Goal: Find specific page/section: Find specific page/section

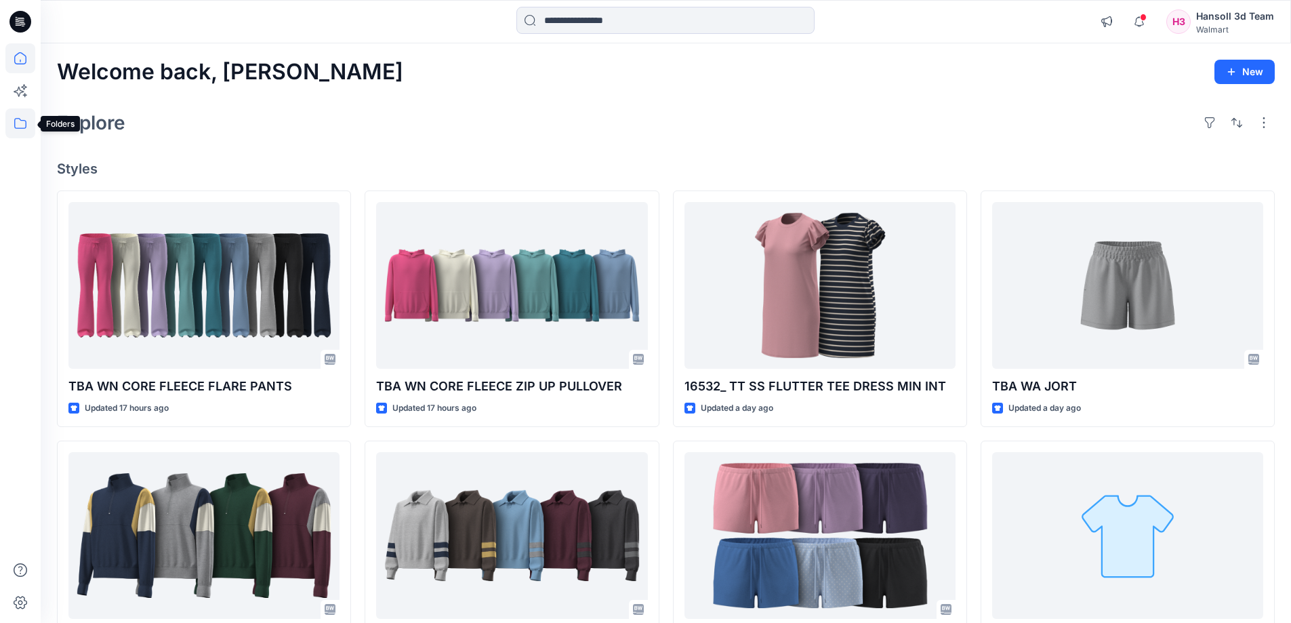
click at [12, 122] on icon at bounding box center [20, 123] width 30 height 30
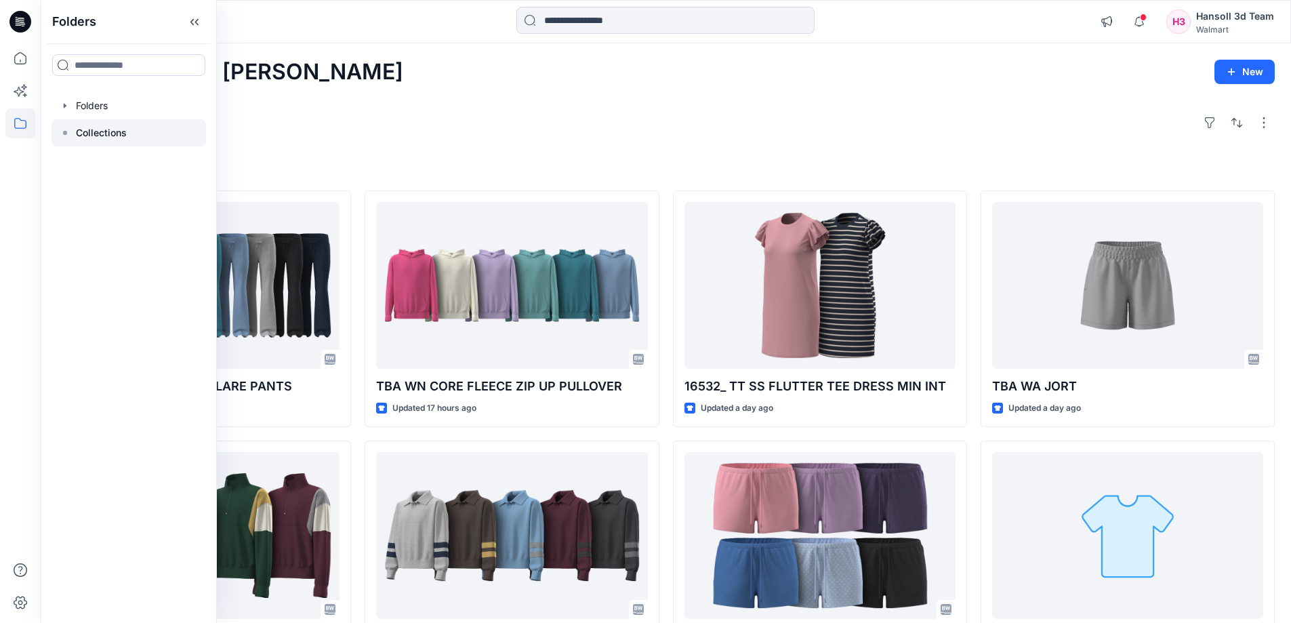
click at [85, 132] on p "Collections" at bounding box center [101, 133] width 51 height 16
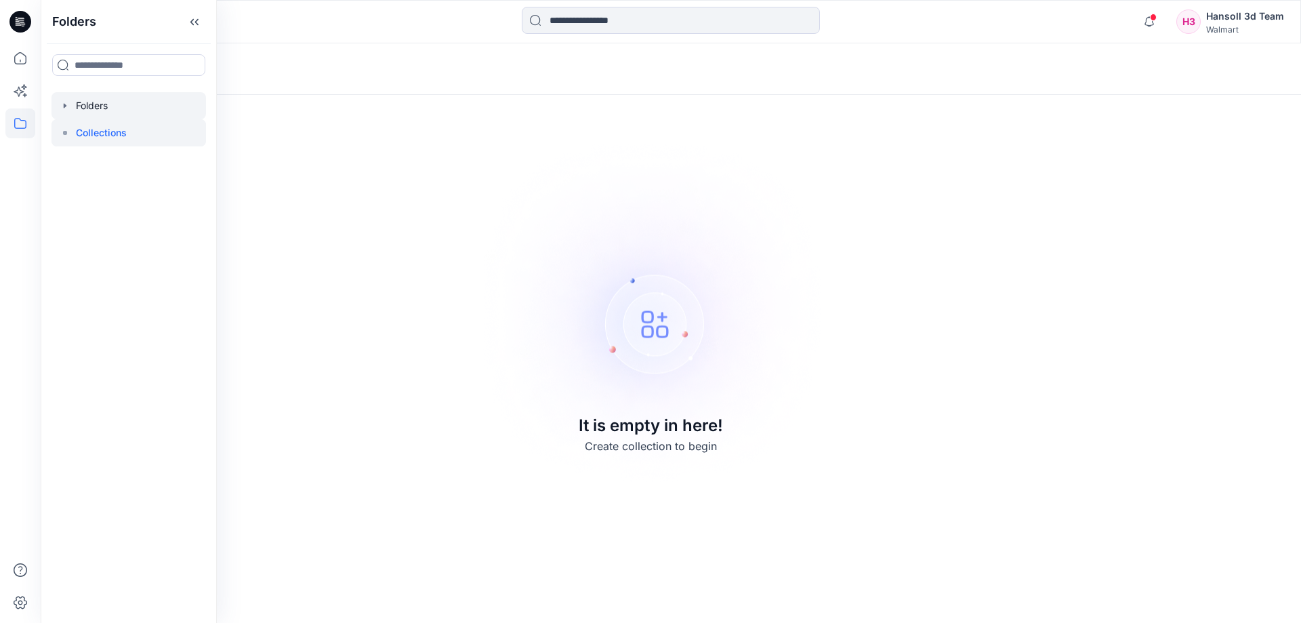
click at [89, 119] on div at bounding box center [129, 105] width 155 height 27
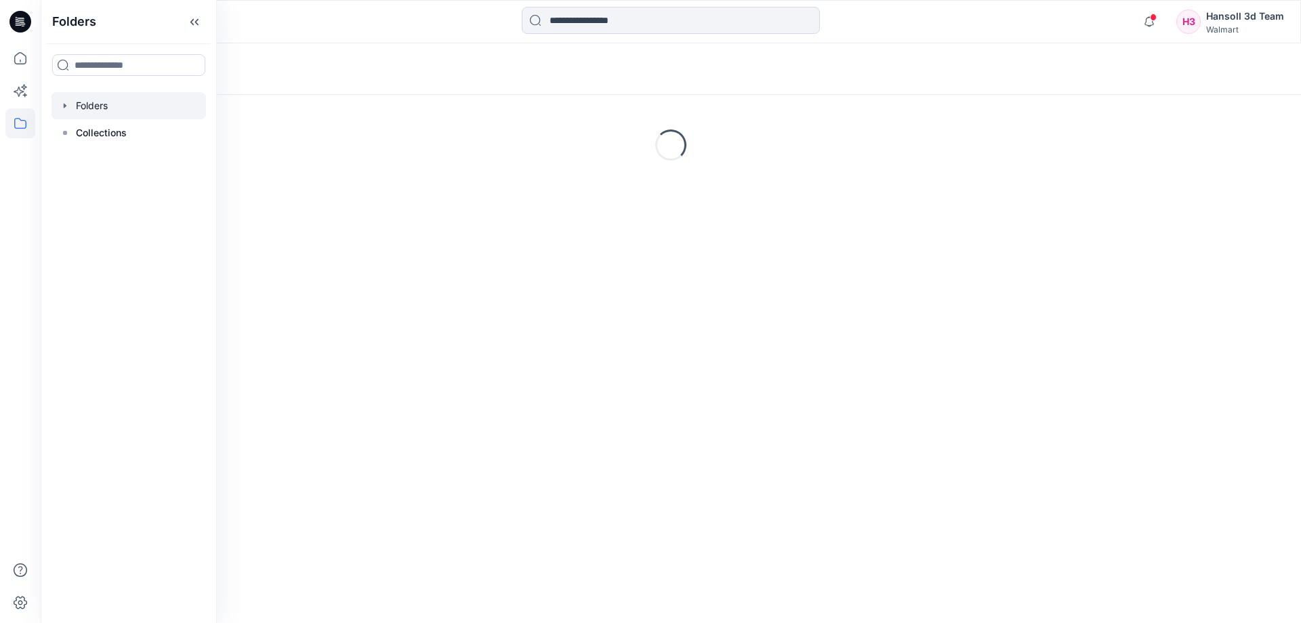
drag, startPoint x: 607, startPoint y: 163, endPoint x: 462, endPoint y: 180, distance: 146.0
click at [605, 163] on div "Loading..." at bounding box center [671, 144] width 1261 height 203
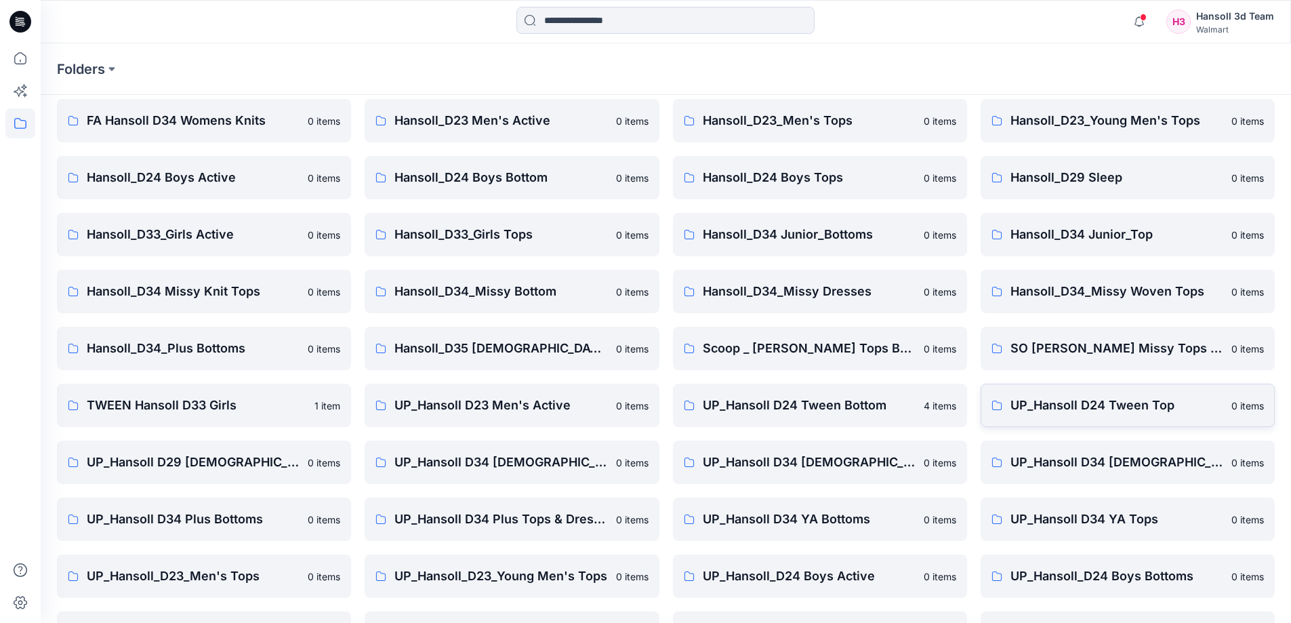
scroll to position [212, 0]
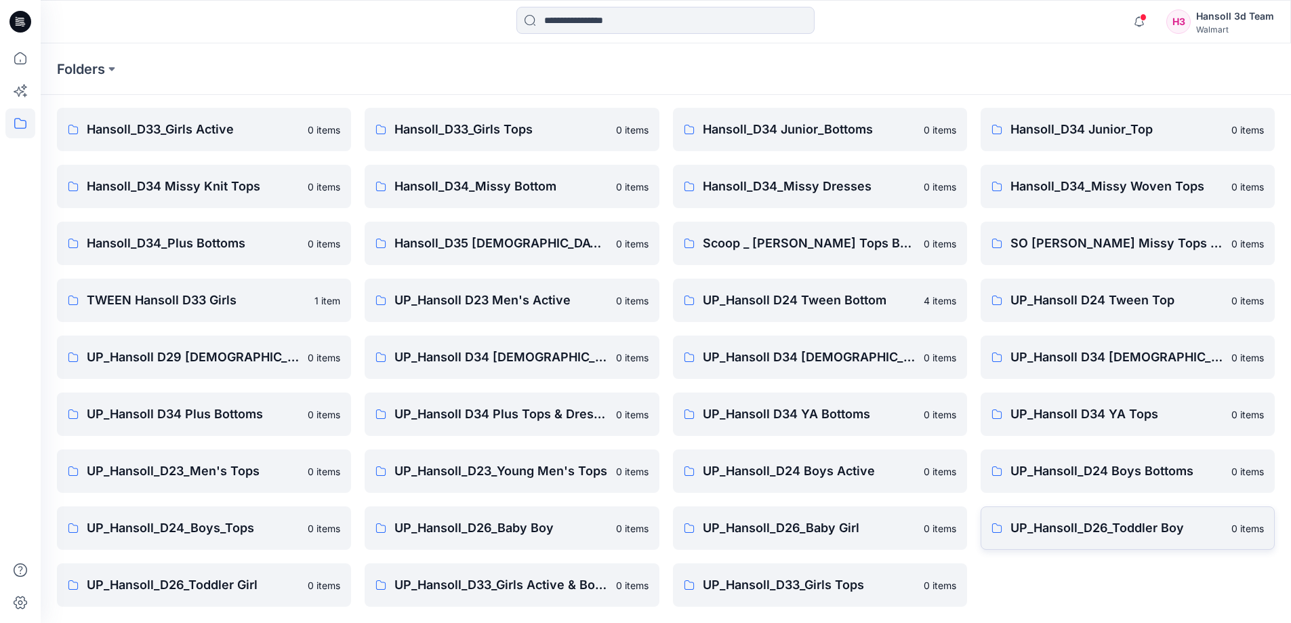
click at [1126, 531] on p "UP_Hansoll_D26_Toddler Boy" at bounding box center [1117, 528] width 213 height 19
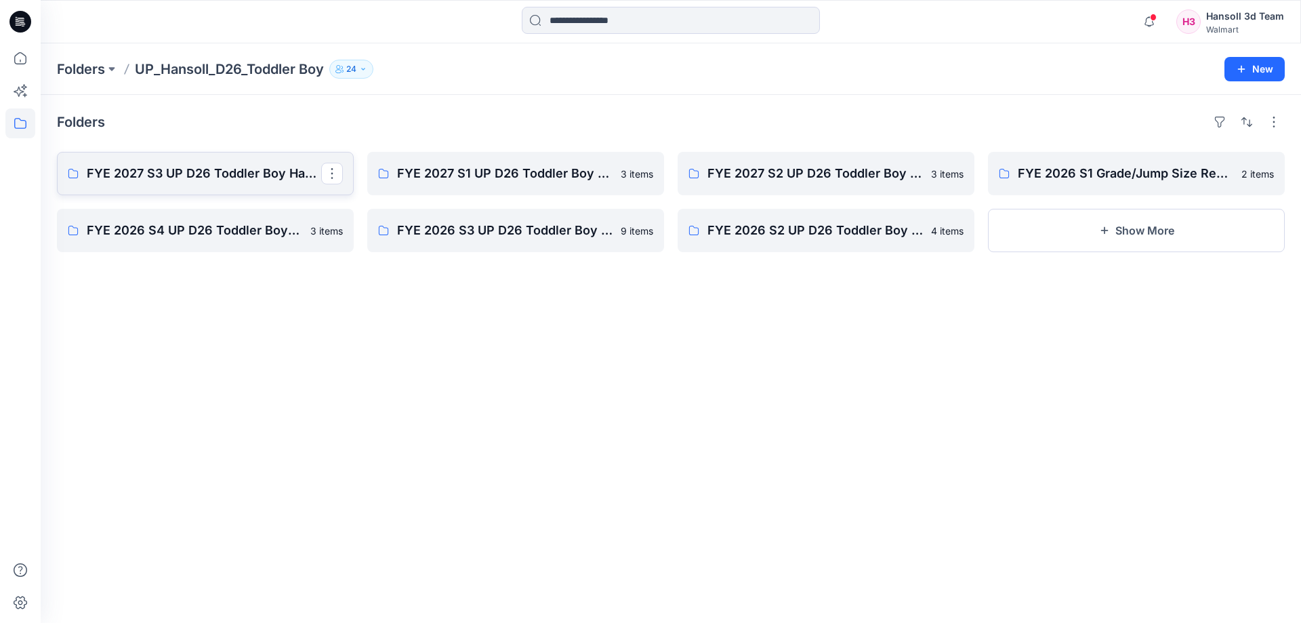
click at [220, 190] on link "FYE 2027 S3 UP D26 Toddler Boy Hansoll" at bounding box center [205, 173] width 297 height 43
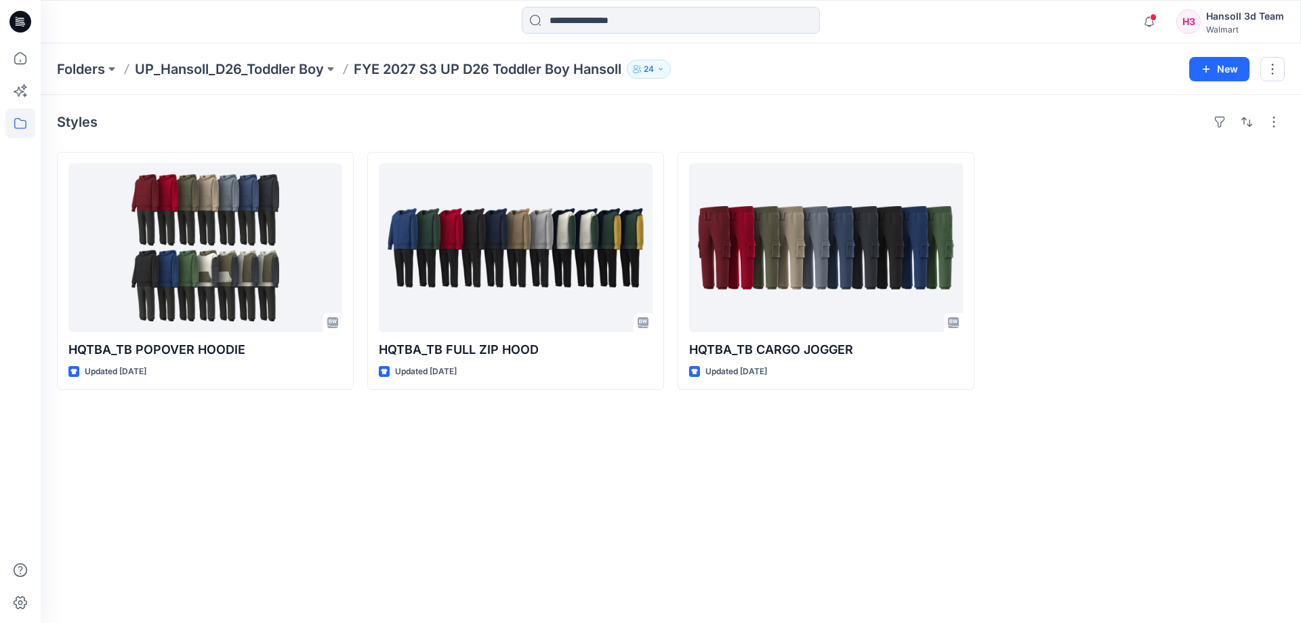
click at [268, 55] on div "Folders UP_Hansoll_D26_Toddler Boy FYE 2027 S3 UP D26 Toddler Boy Hansoll 24 New" at bounding box center [671, 69] width 1261 height 52
click at [273, 66] on p "UP_Hansoll_D26_Toddler Boy" at bounding box center [229, 69] width 189 height 19
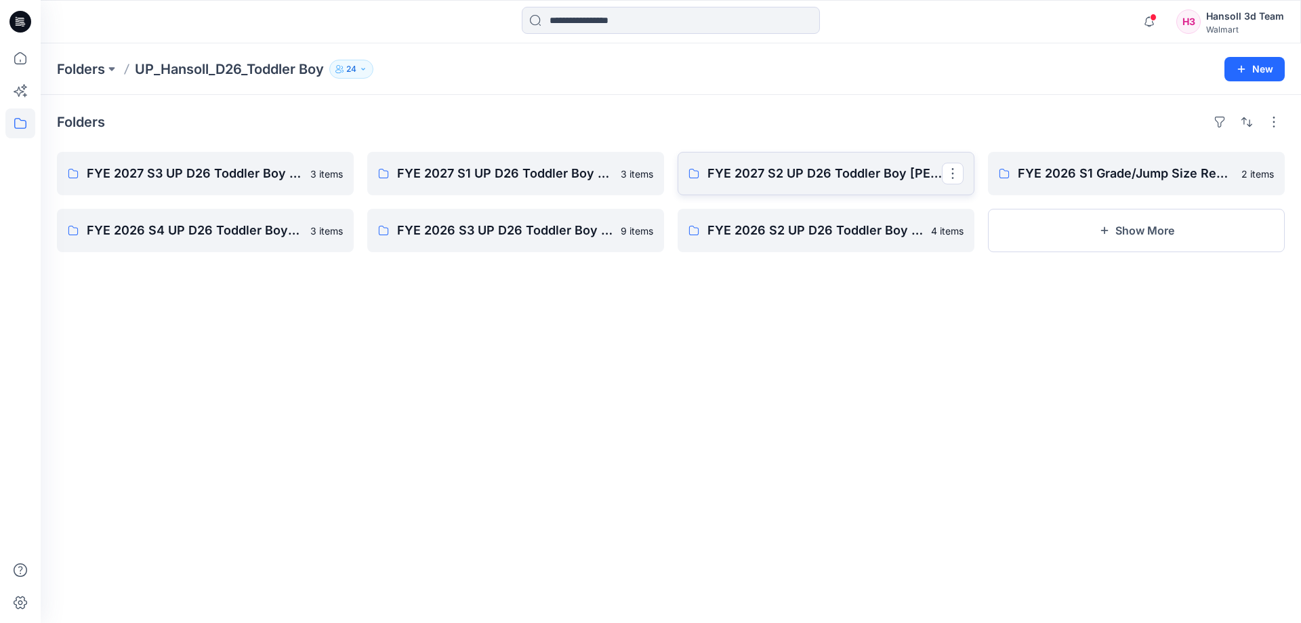
click at [772, 183] on link "FYE 2027 S2 UP D26 Toddler Boy [PERSON_NAME]" at bounding box center [826, 173] width 297 height 43
